Goal: Information Seeking & Learning: Check status

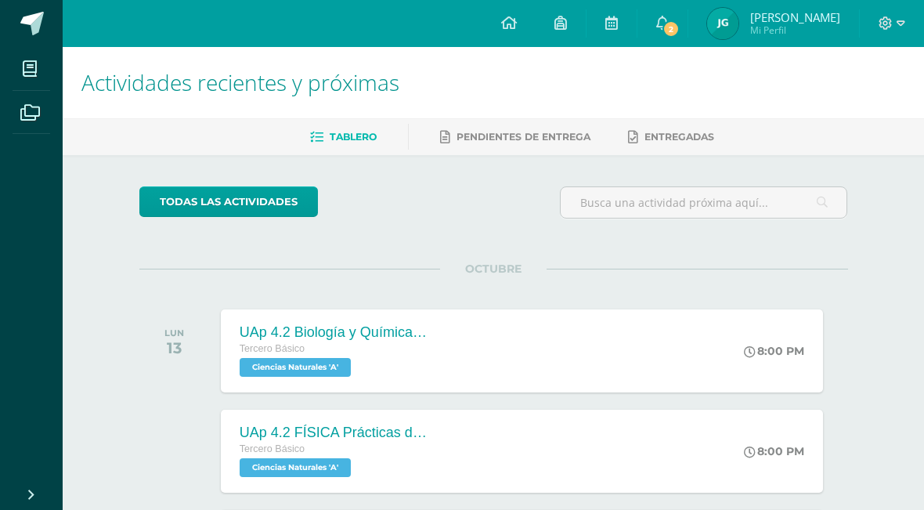
click at [688, 18] on link "2" at bounding box center [662, 23] width 50 height 47
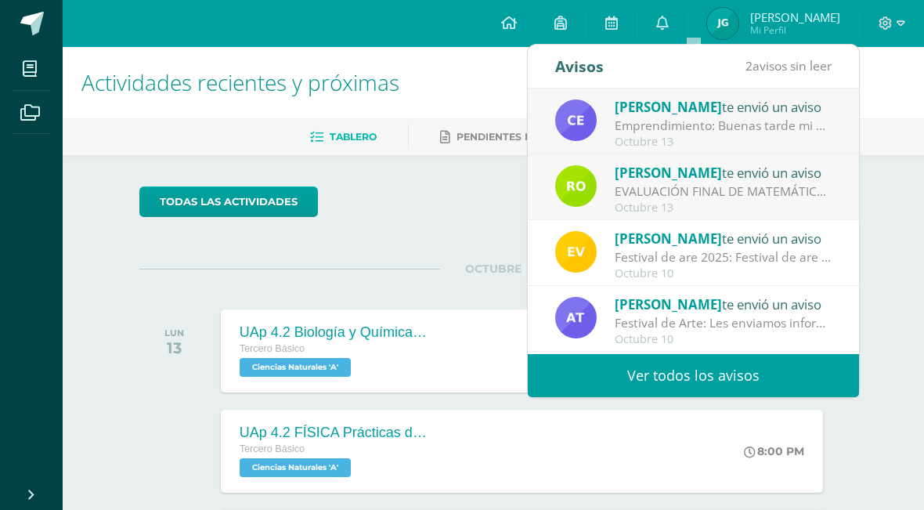
click at [799, 192] on div "EVALUACIÓN FINAL DE MATEMÁTICA: Buenos días estimados padres de familia, es un …" at bounding box center [724, 191] width 218 height 18
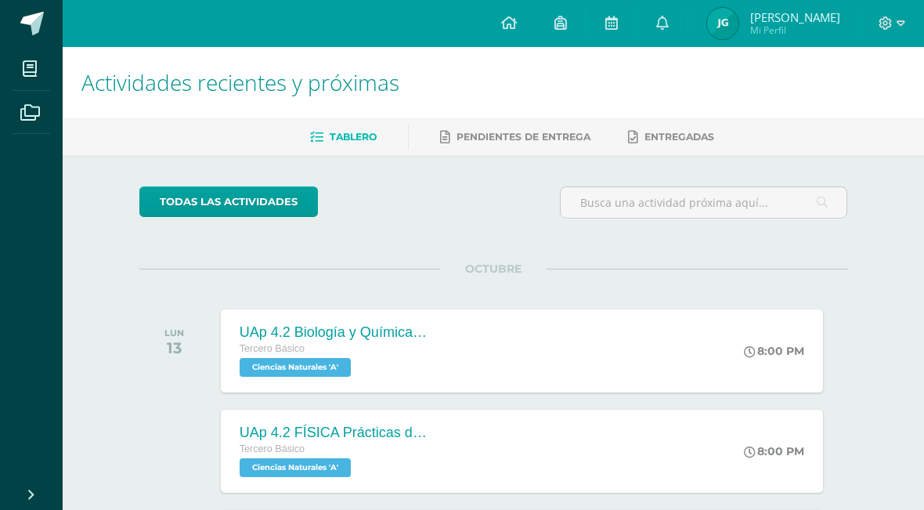
click at [890, 193] on div "Actividades recientes y próximas Tablero Pendientes de entrega Entregadas todas…" at bounding box center [493, 364] width 861 height 635
click at [738, 16] on img at bounding box center [722, 23] width 31 height 31
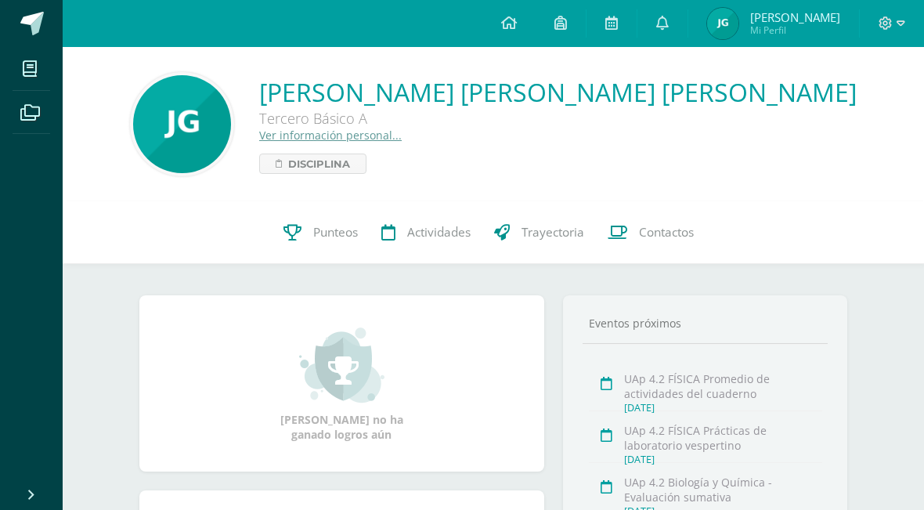
click at [306, 243] on link "Punteos" at bounding box center [321, 232] width 98 height 63
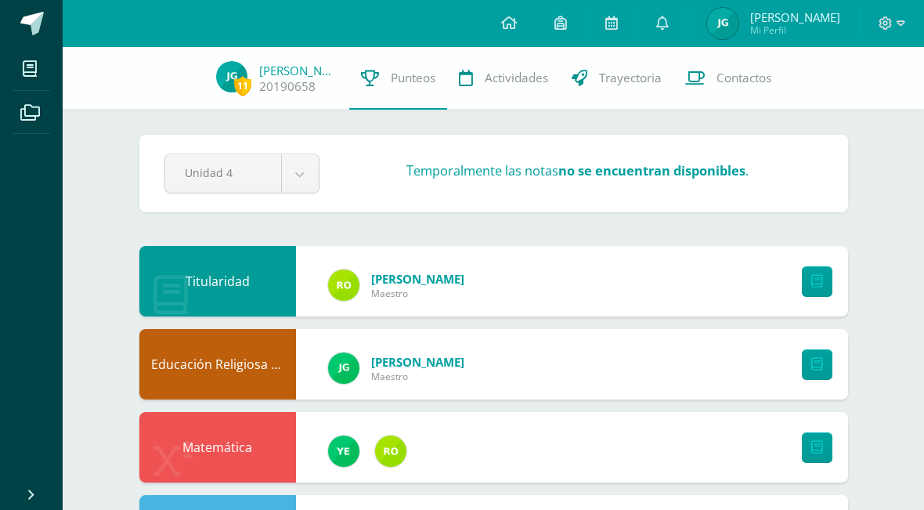
click at [669, 20] on icon at bounding box center [662, 23] width 13 height 14
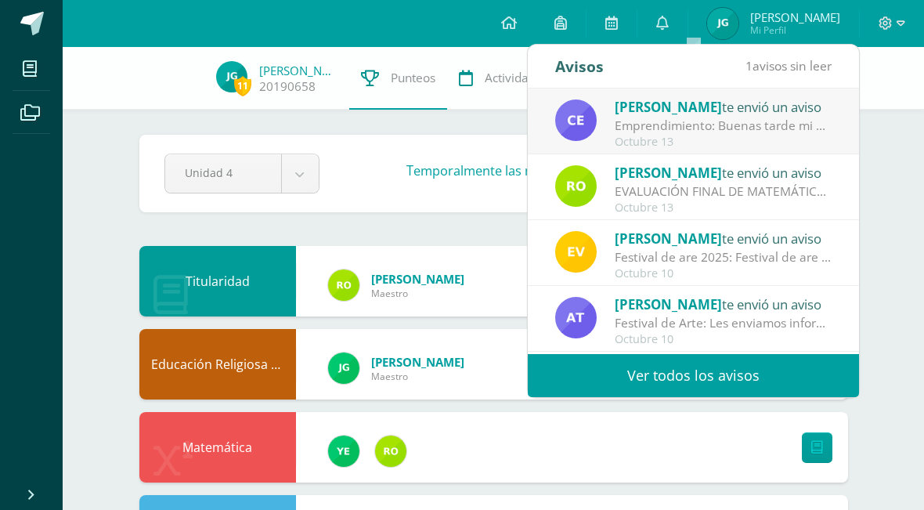
click at [782, 128] on div "Emprendimiento: Buenas tarde mi estimados, por favor regresar el pase de hombre…" at bounding box center [724, 126] width 218 height 18
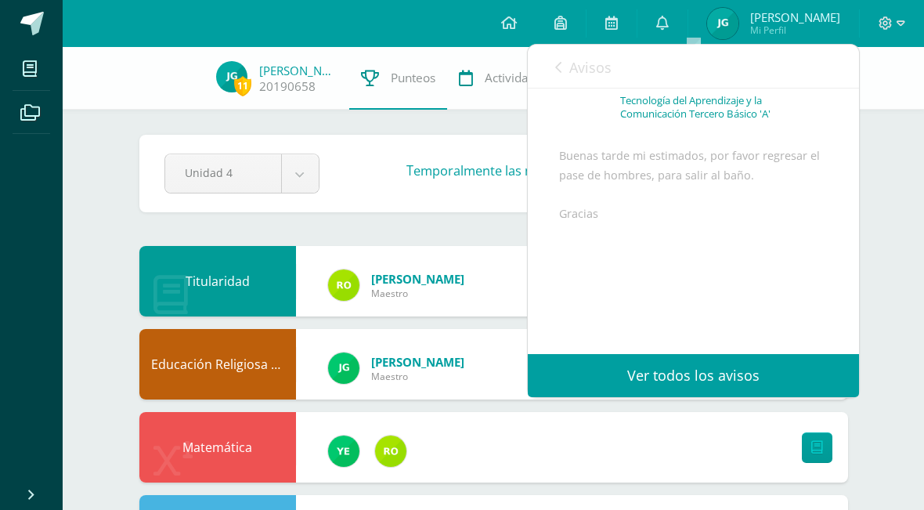
scroll to position [129, 0]
